Goal: Task Accomplishment & Management: Complete application form

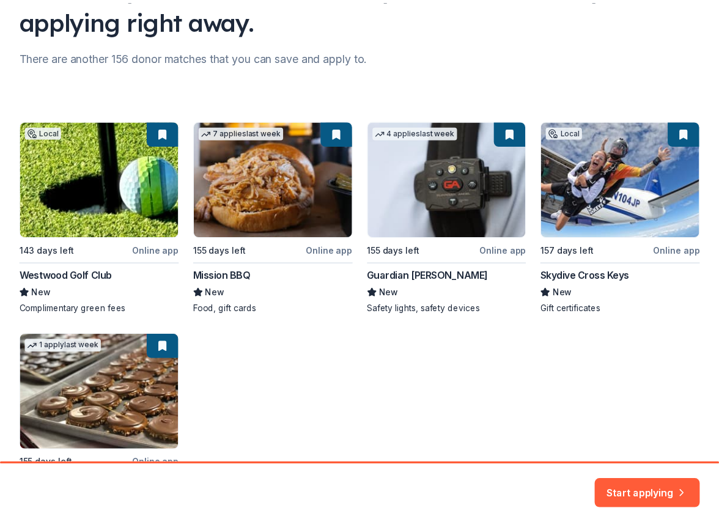
scroll to position [130, 0]
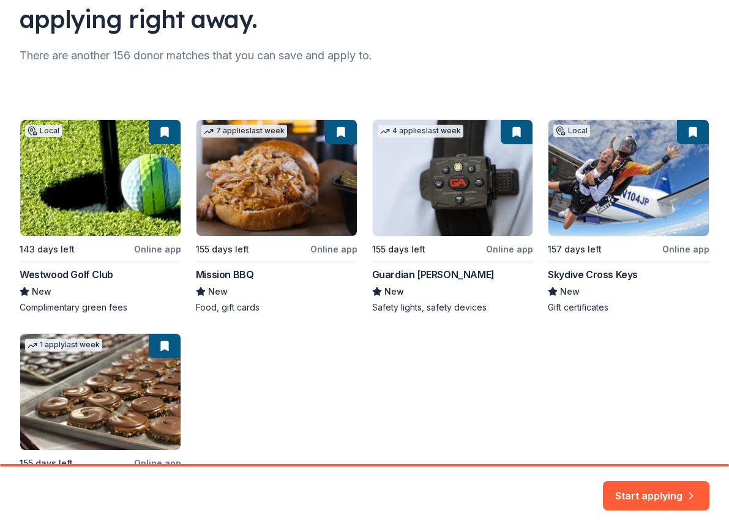
click at [244, 243] on div "Local 143 days left Online app Westwood Golf Club New Complimentary green fees …" at bounding box center [364, 323] width 689 height 409
click at [233, 275] on div "Local 143 days left Online app Westwood Golf Club New Complimentary green fees …" at bounding box center [364, 323] width 689 height 409
click at [654, 493] on button "Start applying" at bounding box center [656, 489] width 106 height 29
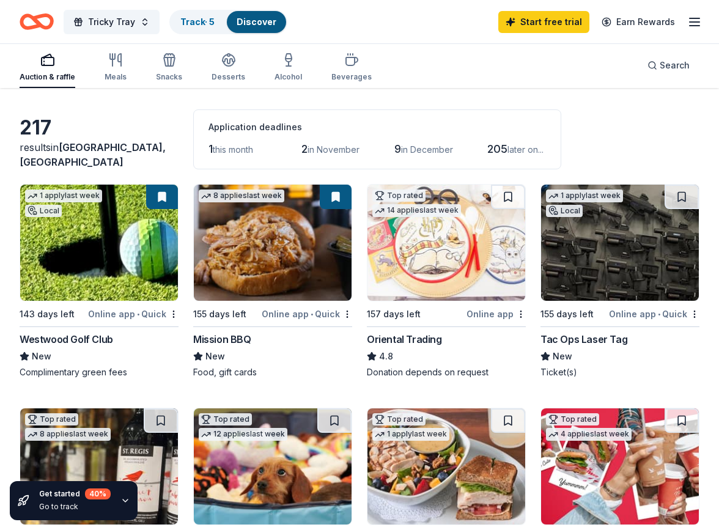
scroll to position [61, 0]
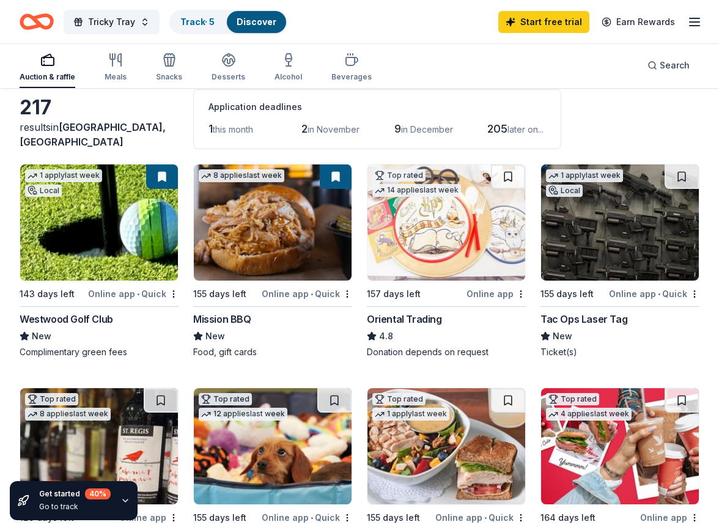
click at [310, 291] on div "Online app • Quick" at bounding box center [307, 293] width 91 height 15
